Goal: Check status: Check status

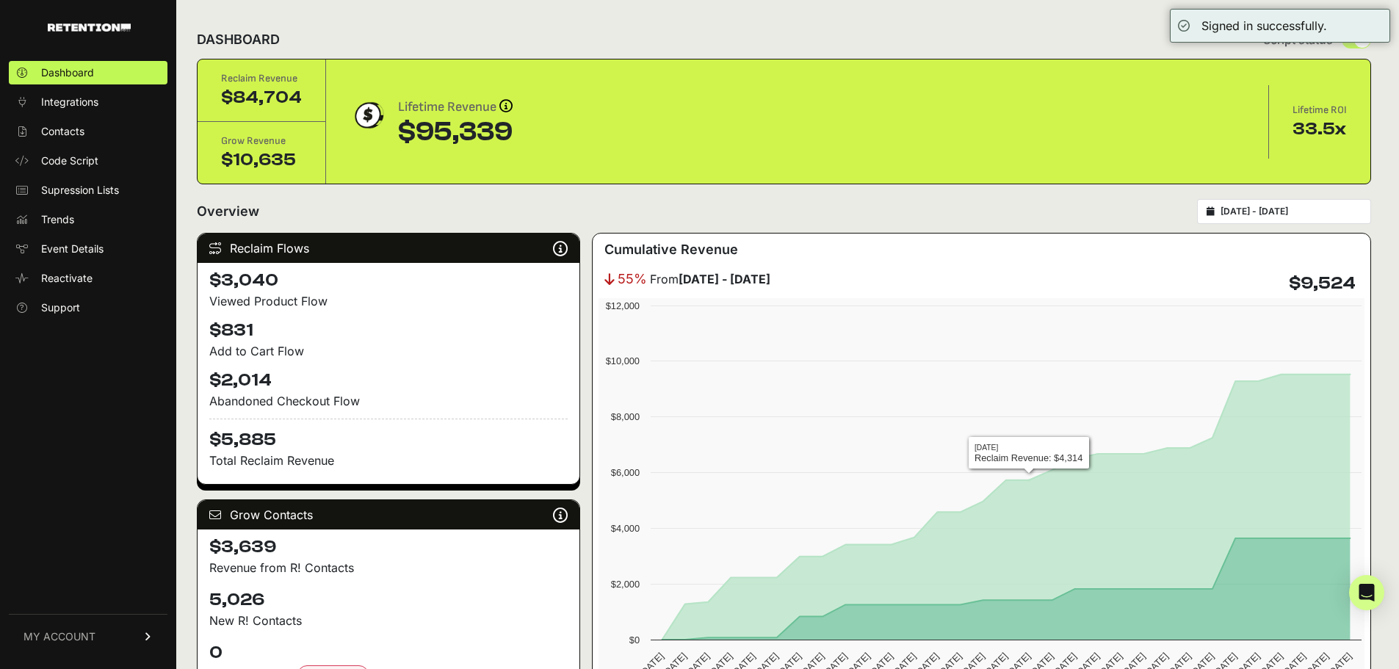
type input "[DATE]"
click at [1274, 211] on input "[DATE] - [DATE]" at bounding box center [1290, 212] width 141 height 12
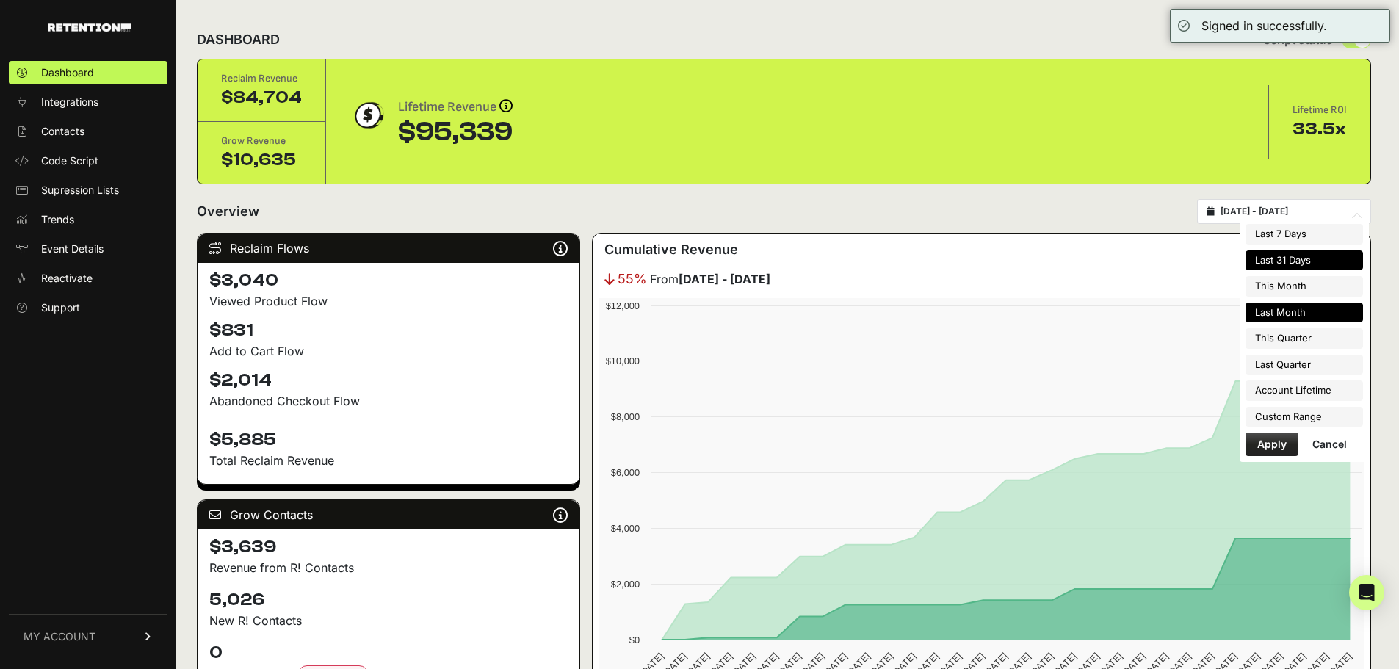
type input "[DATE]"
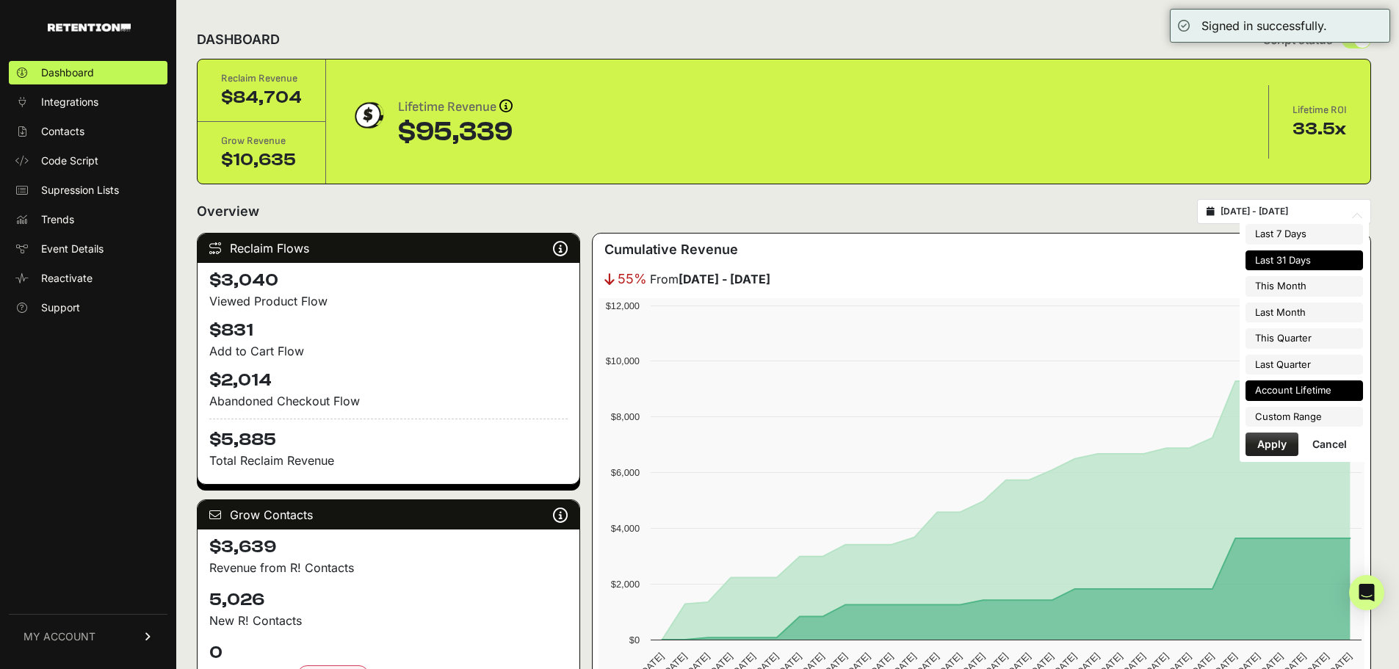
type input "2025-09-30"
type input "2025-09-14"
type input "2025-10-14"
click at [1295, 413] on li "Custom Range" at bounding box center [1303, 417] width 117 height 21
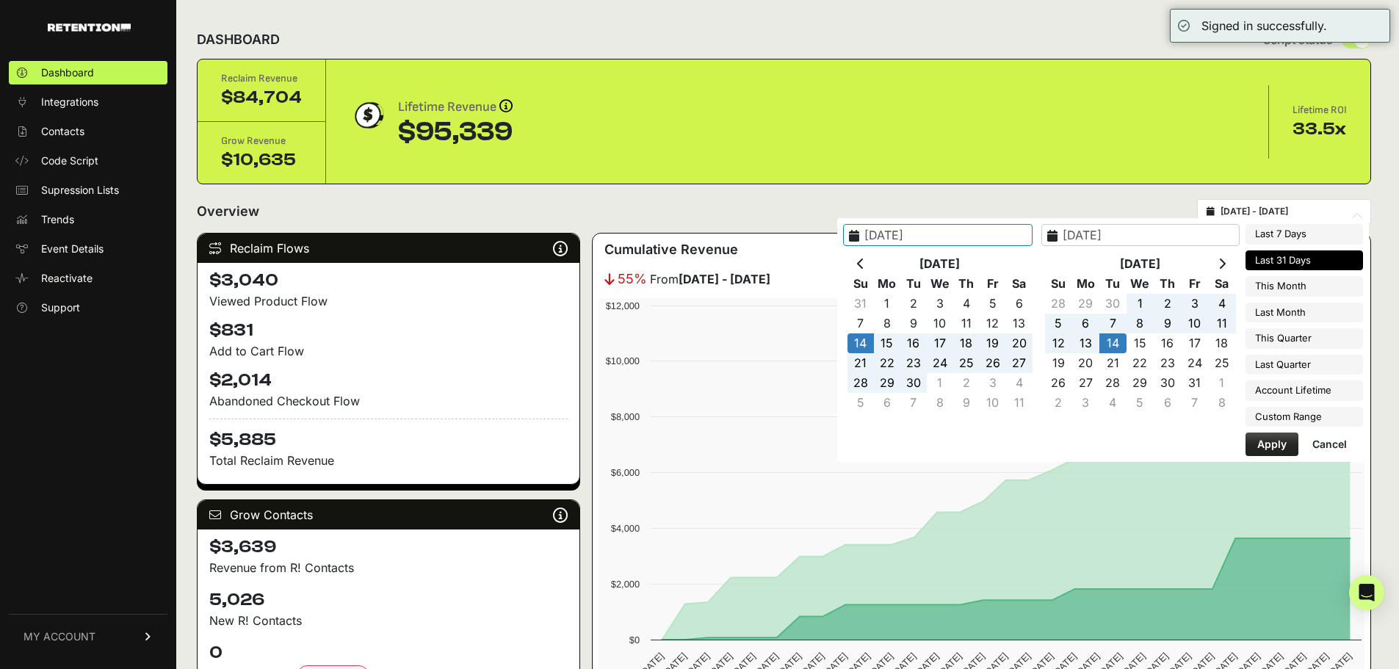
type input "2025-07-01"
type input "2025-09-30"
type input "2025-10-18"
type input "2025-10-14"
click at [864, 265] on icon at bounding box center [860, 264] width 7 height 12
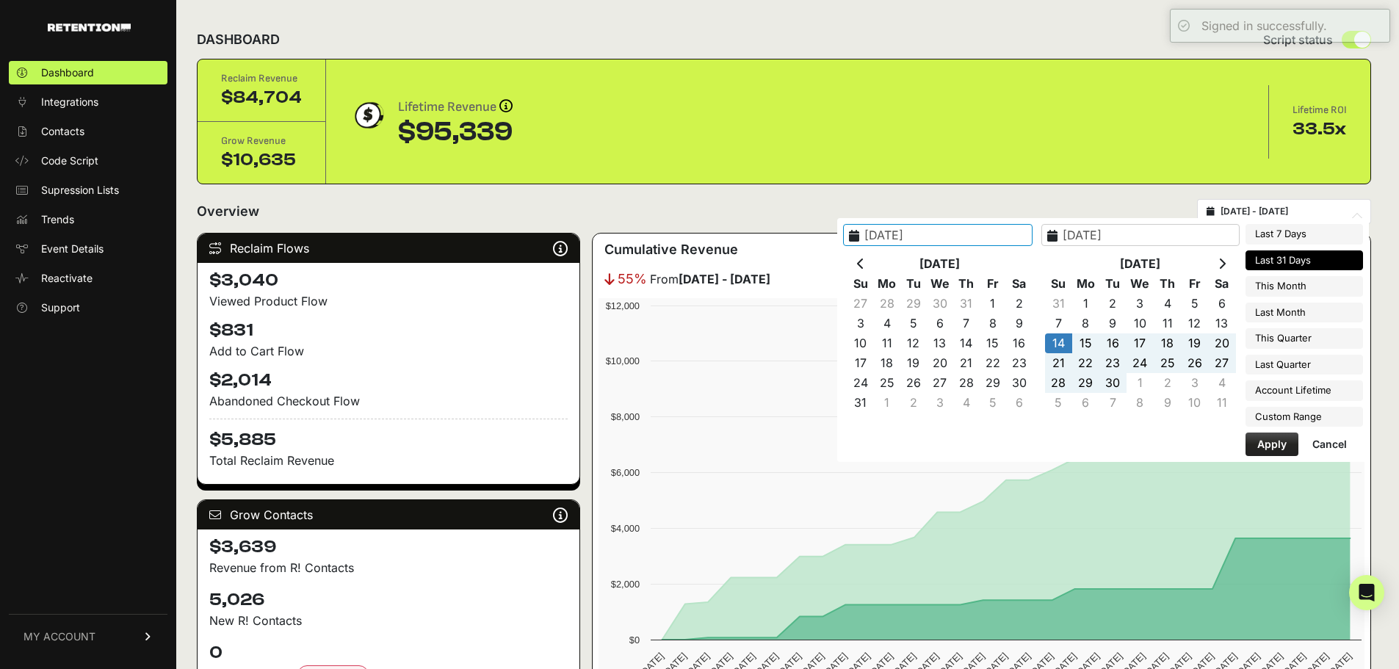
click at [864, 265] on icon at bounding box center [860, 264] width 7 height 12
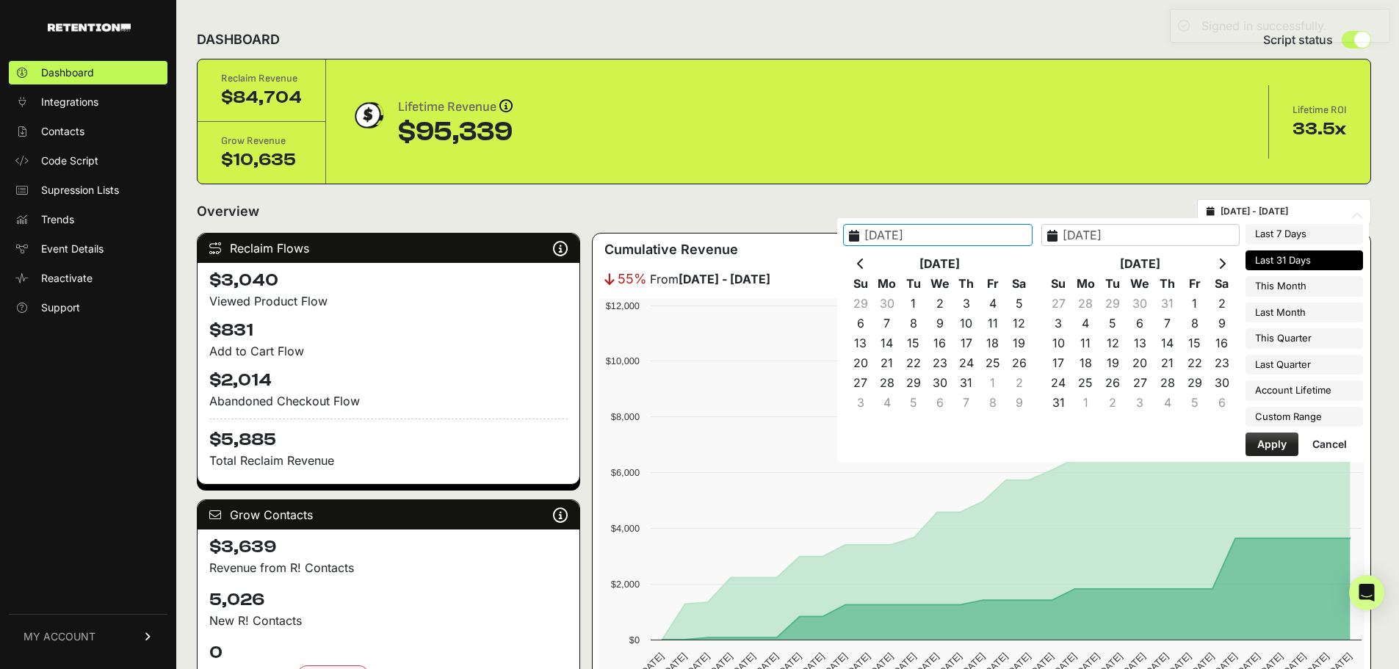
click at [864, 265] on icon at bounding box center [860, 264] width 7 height 12
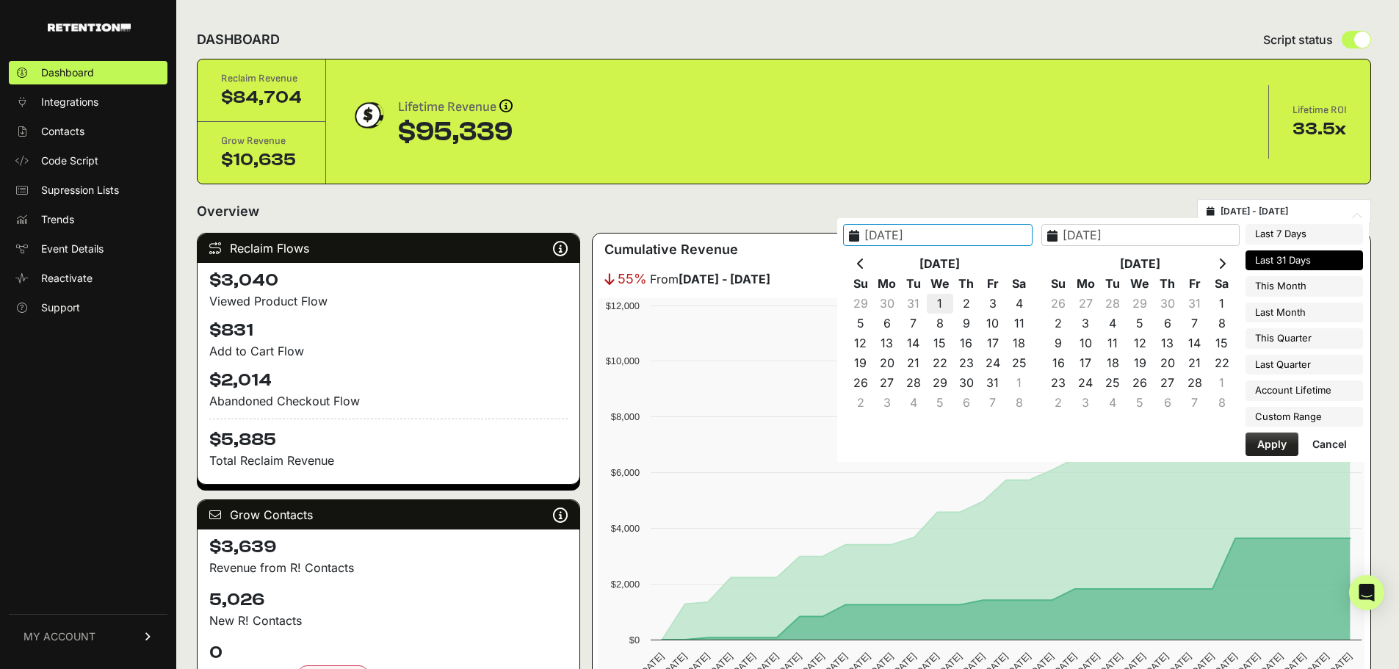
type input "2025-01-01"
type input "2025-01-02"
click at [1153, 241] on input "2025-01-02" at bounding box center [1140, 235] width 198 height 22
click at [1225, 264] on icon at bounding box center [1221, 264] width 7 height 12
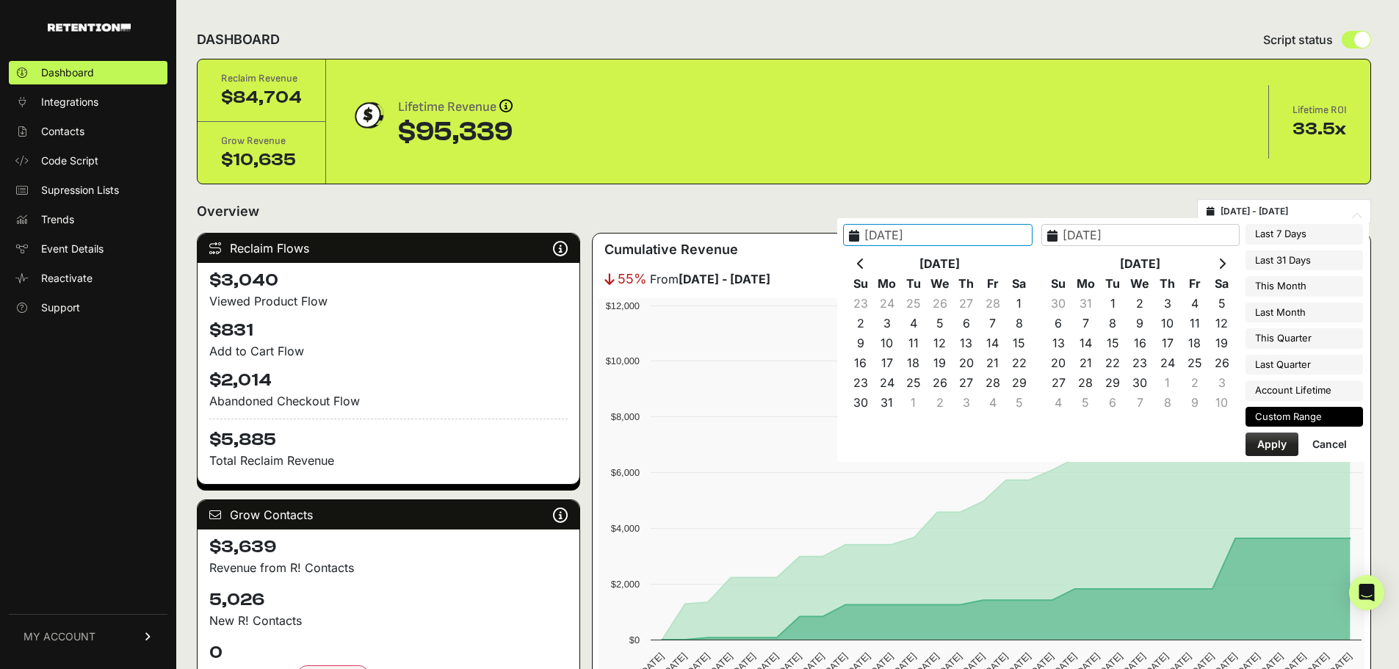
click at [1225, 264] on icon at bounding box center [1221, 264] width 7 height 12
type input "2025-09-30"
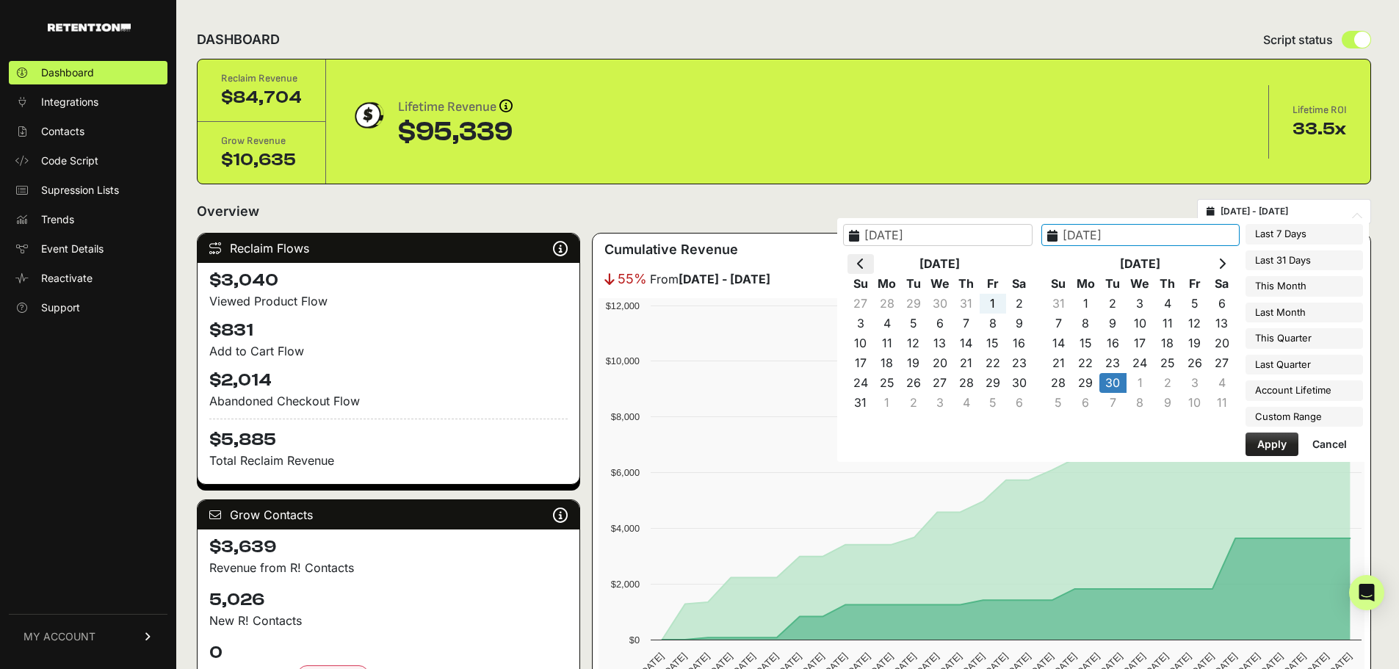
click at [864, 262] on icon at bounding box center [860, 264] width 7 height 12
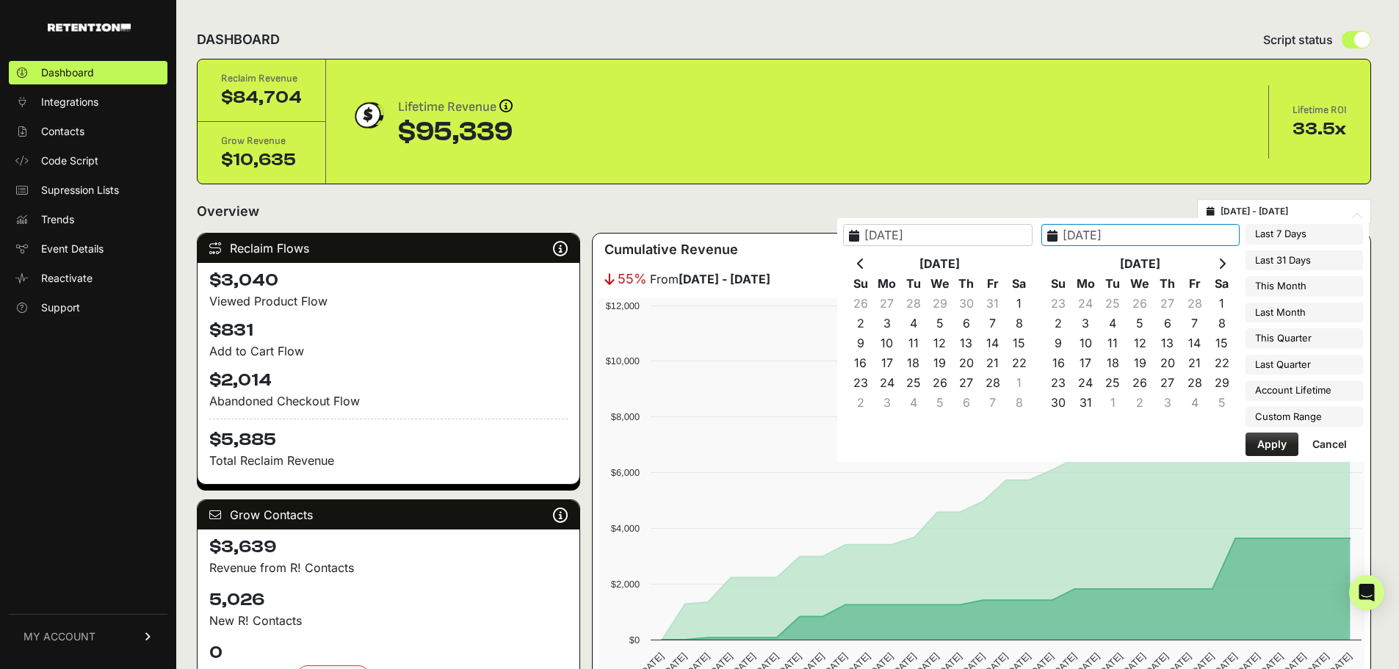
click at [864, 262] on icon at bounding box center [860, 264] width 7 height 12
type input "2025-01-01"
click at [1161, 239] on input "2025-01-01" at bounding box center [1140, 235] width 198 height 22
click at [1217, 264] on th at bounding box center [1221, 264] width 27 height 20
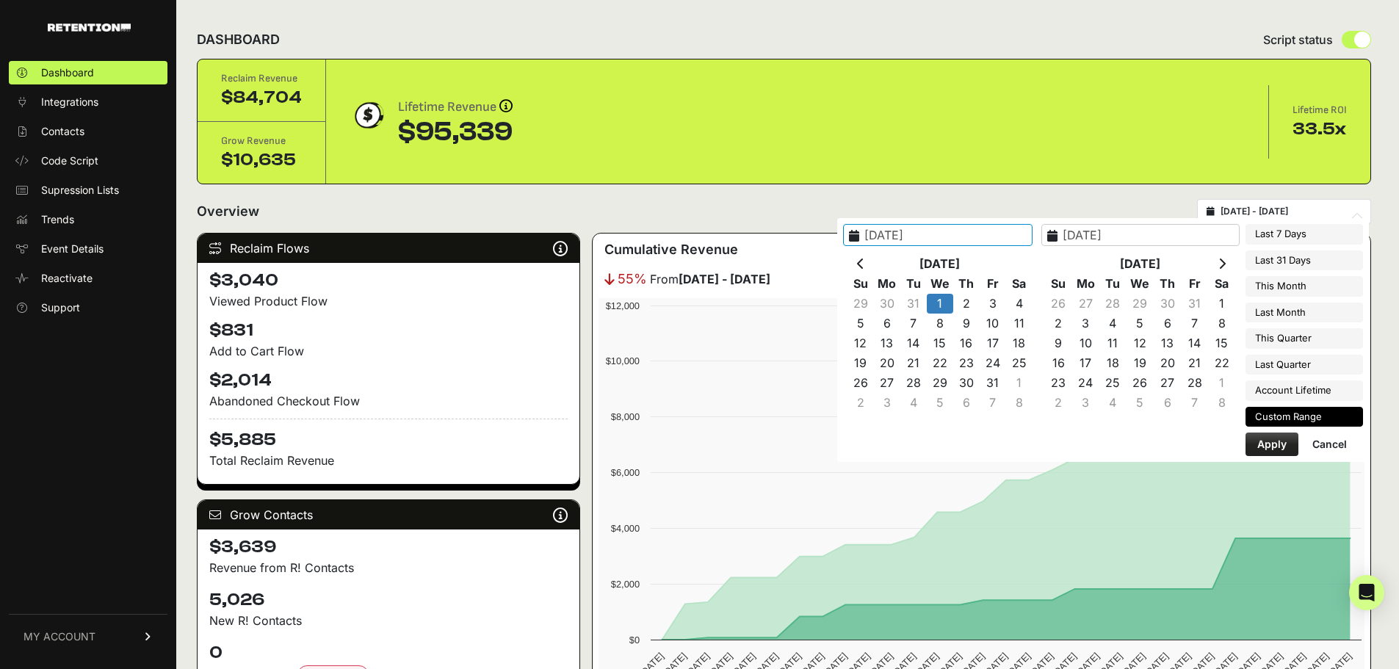
click at [1217, 264] on th at bounding box center [1221, 264] width 27 height 20
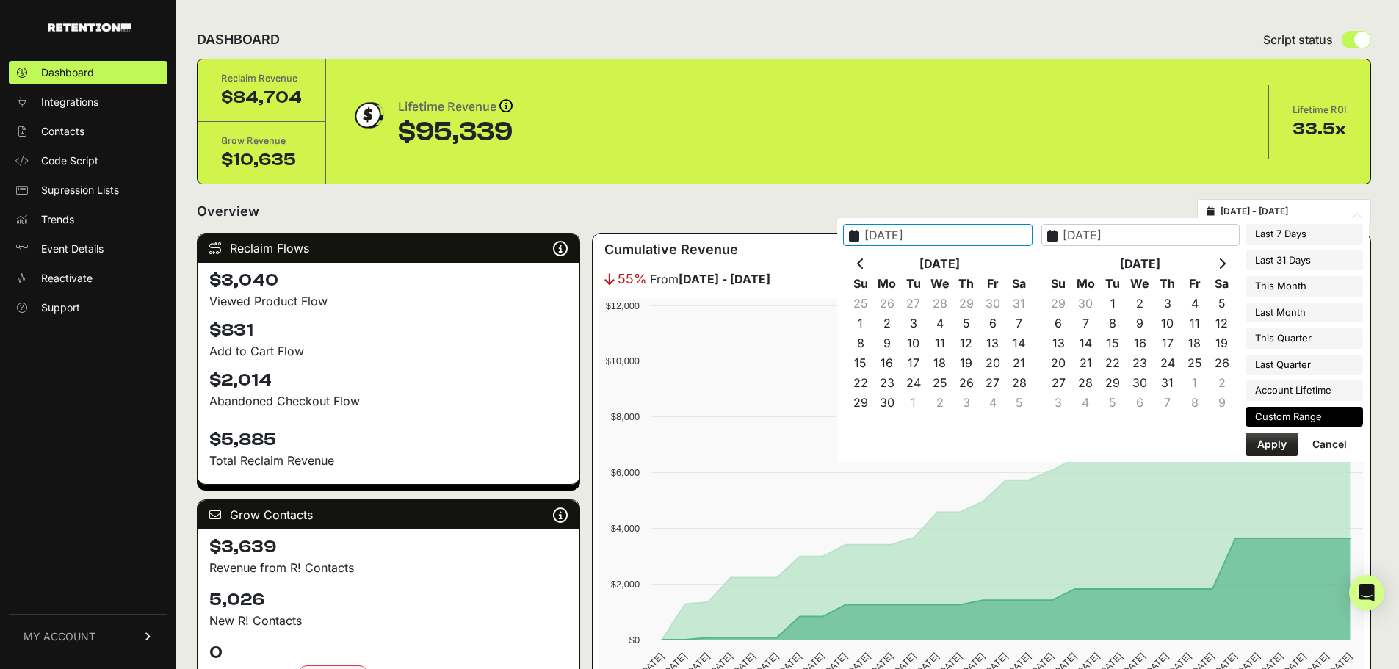
click at [1217, 264] on th at bounding box center [1221, 264] width 27 height 20
click at [1139, 235] on input "2025-01-01" at bounding box center [1140, 235] width 198 height 22
click at [1216, 258] on th at bounding box center [1221, 264] width 27 height 20
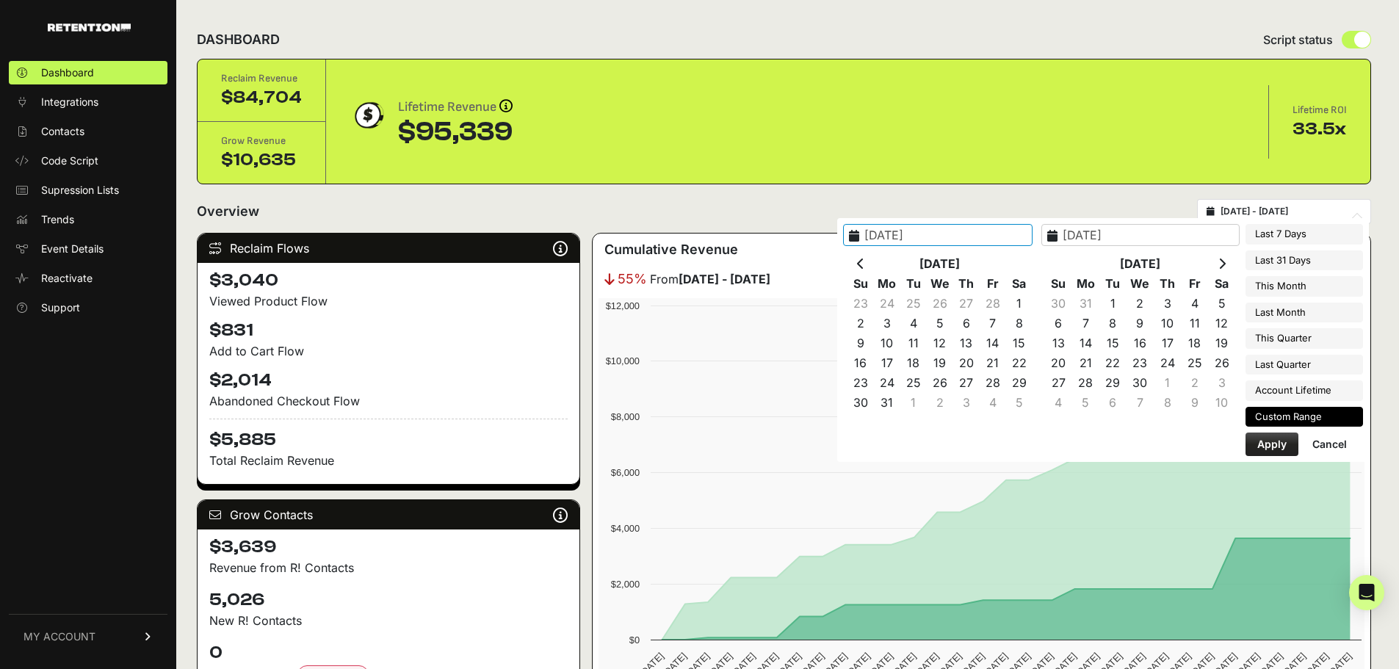
click at [1216, 258] on th at bounding box center [1221, 264] width 27 height 20
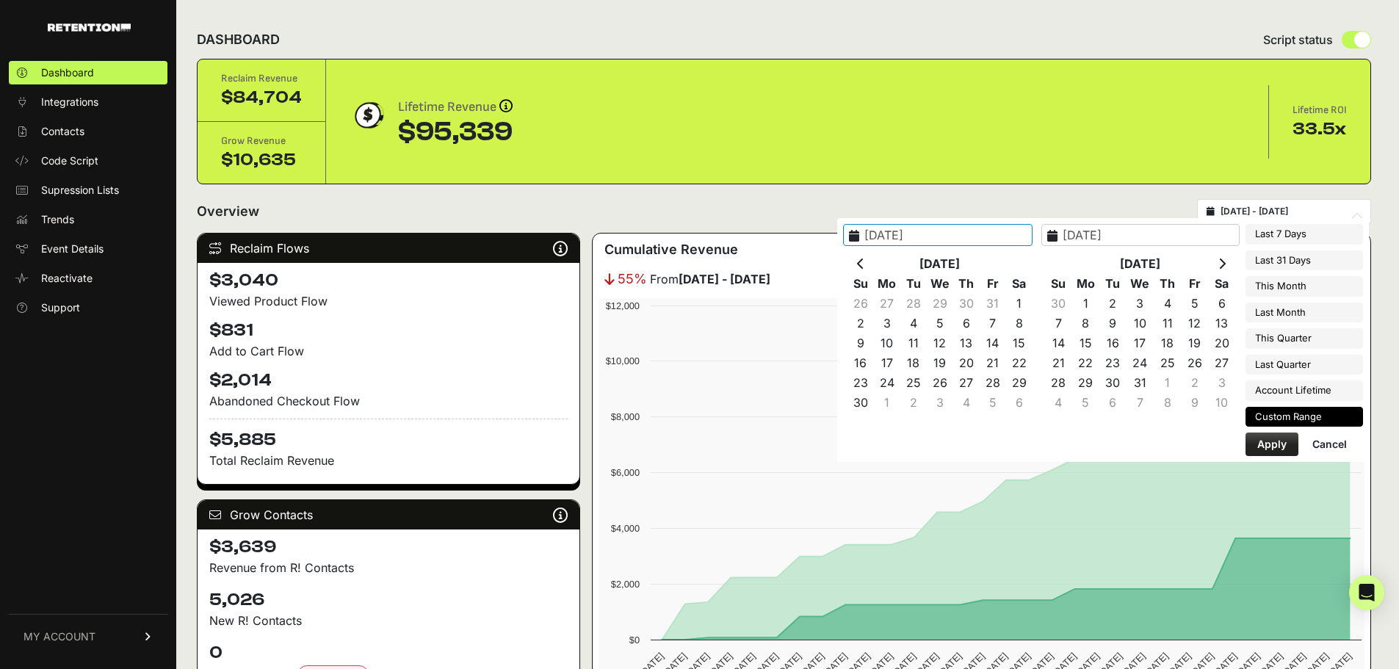
click at [1216, 258] on th at bounding box center [1221, 264] width 27 height 20
click at [864, 264] on icon at bounding box center [860, 264] width 7 height 12
click at [900, 242] on input "2025-01-01" at bounding box center [937, 235] width 189 height 22
click at [864, 261] on icon at bounding box center [860, 264] width 7 height 12
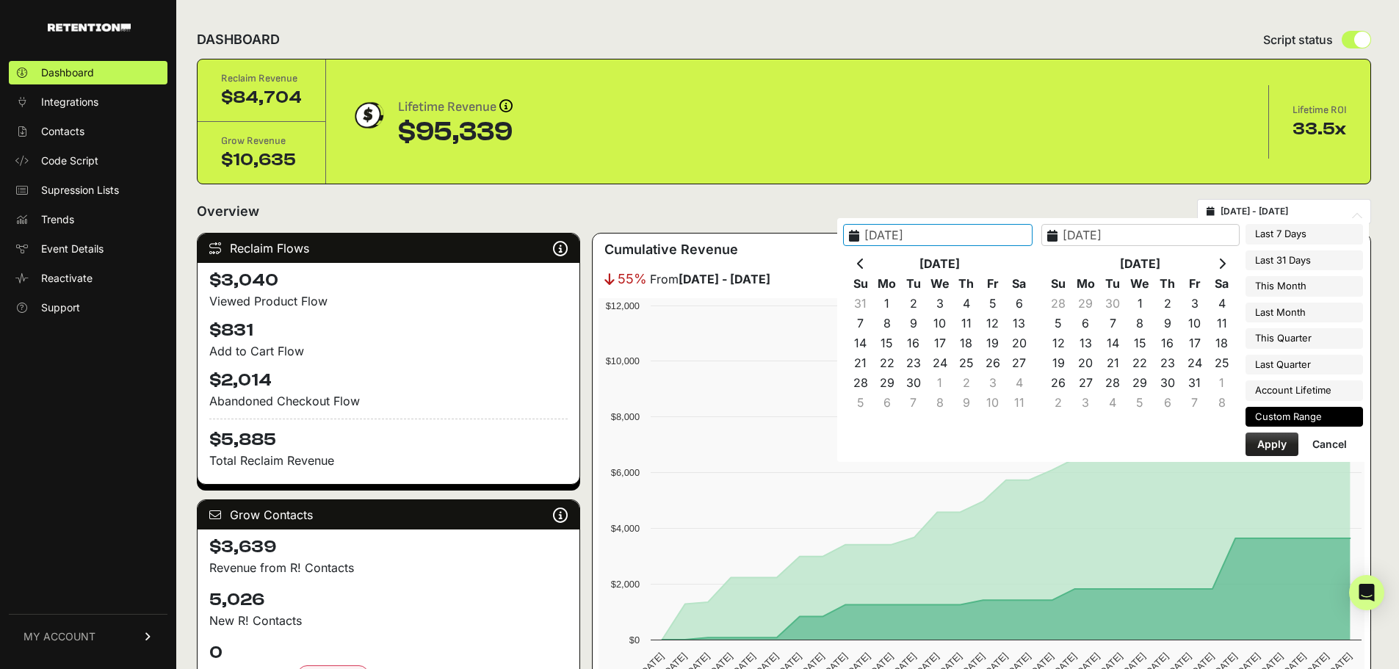
click at [864, 261] on icon at bounding box center [860, 264] width 7 height 12
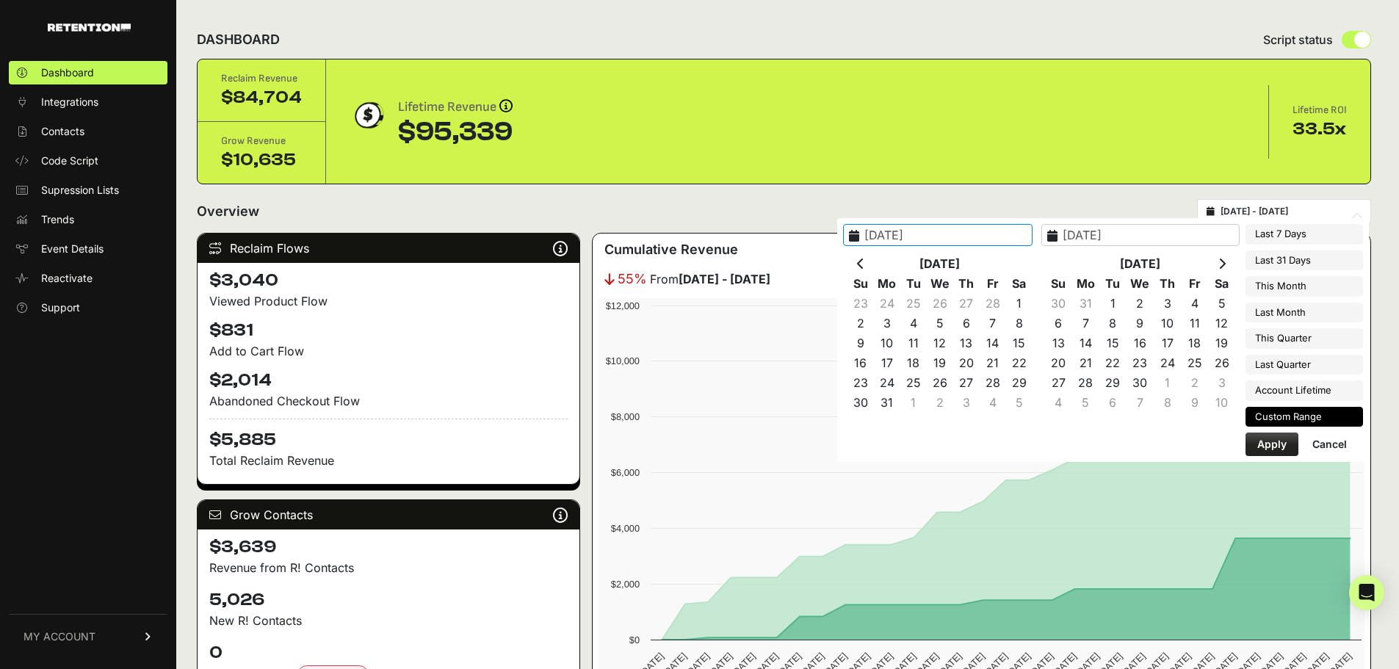
click at [864, 261] on icon at bounding box center [860, 264] width 7 height 12
type input "2025-01-01"
click at [1094, 237] on input "2025-01-01" at bounding box center [1140, 235] width 198 height 22
click at [1113, 238] on input "2025-01-01" at bounding box center [1140, 235] width 198 height 22
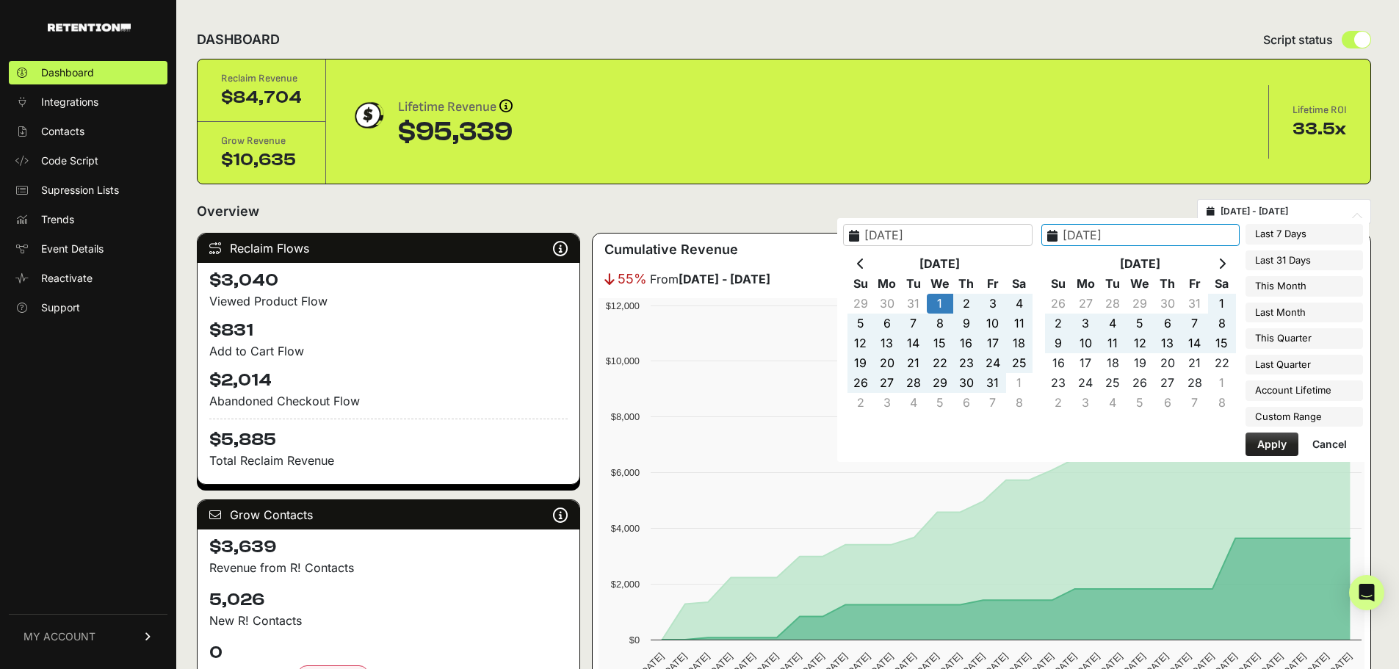
type input "2025-10-01"
click at [1280, 439] on button "Apply" at bounding box center [1271, 443] width 53 height 23
type input "[DATE] - [DATE]"
